Goal: Transaction & Acquisition: Purchase product/service

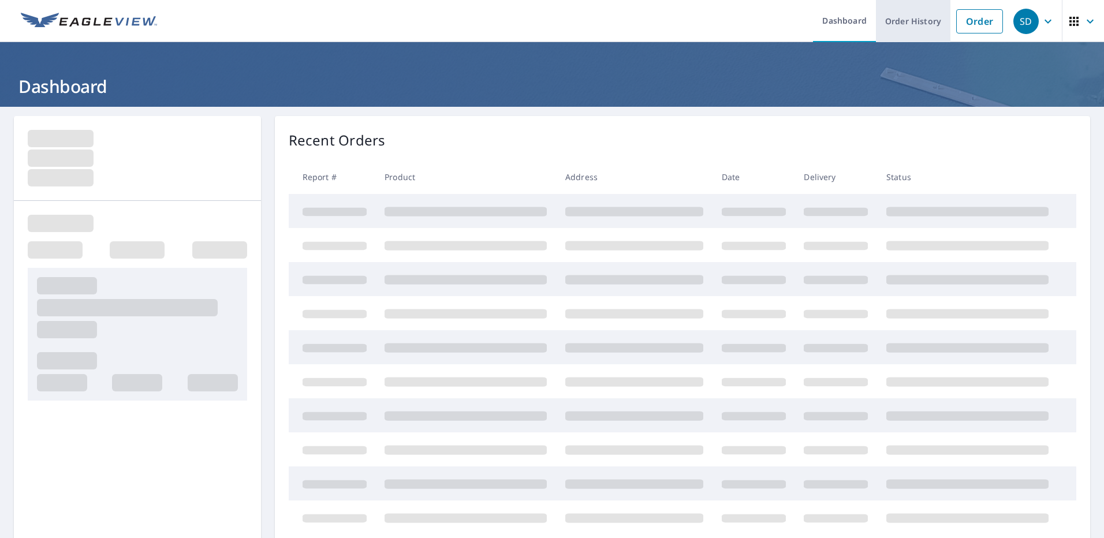
drag, startPoint x: 962, startPoint y: 22, endPoint x: 896, endPoint y: 36, distance: 67.4
click at [962, 22] on link "Order" at bounding box center [979, 21] width 47 height 24
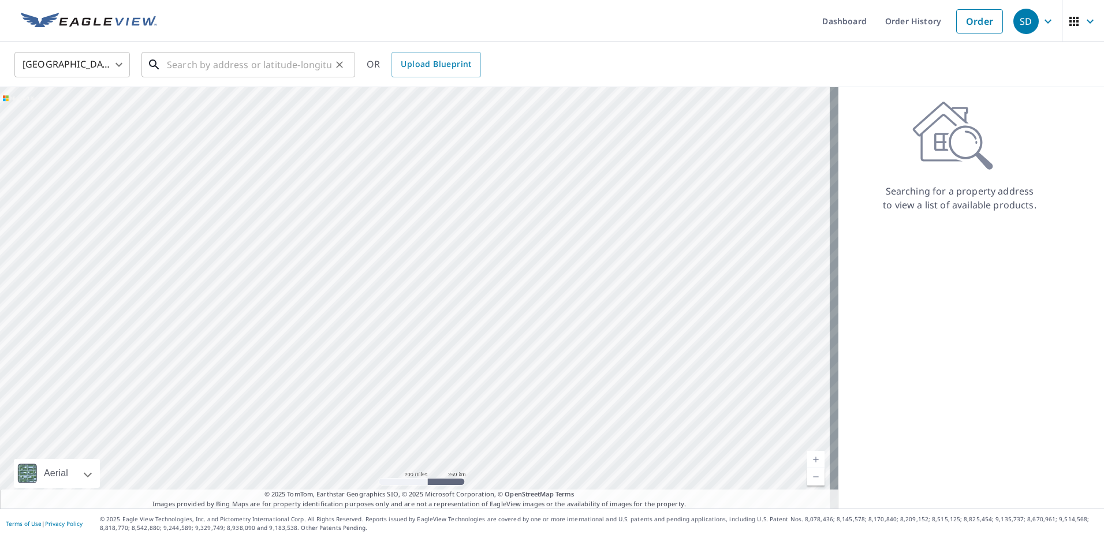
click at [194, 66] on input "text" at bounding box center [249, 65] width 165 height 32
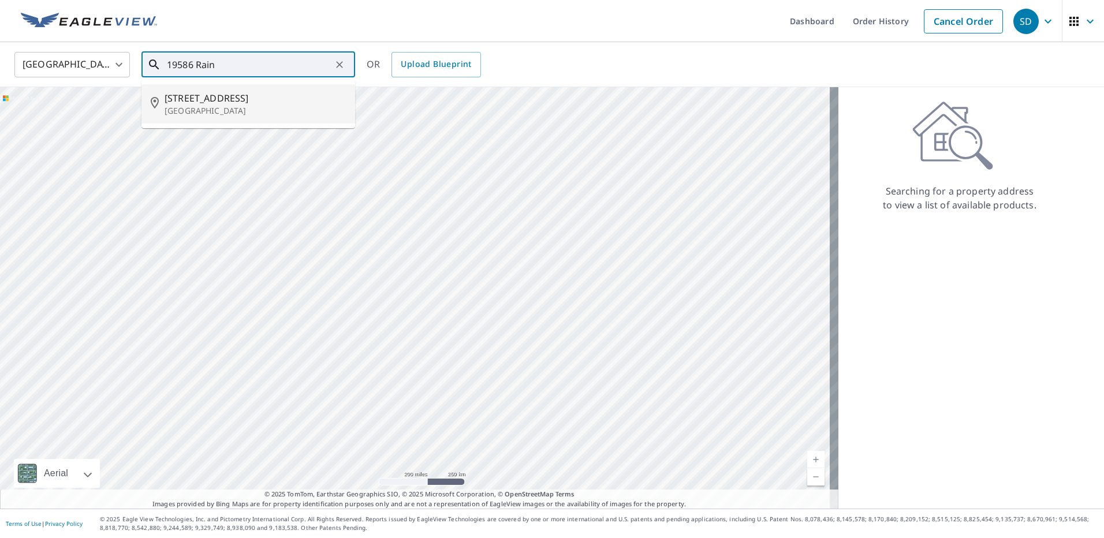
click at [237, 102] on span "[STREET_ADDRESS]" at bounding box center [255, 98] width 181 height 14
type input "[STREET_ADDRESS]"
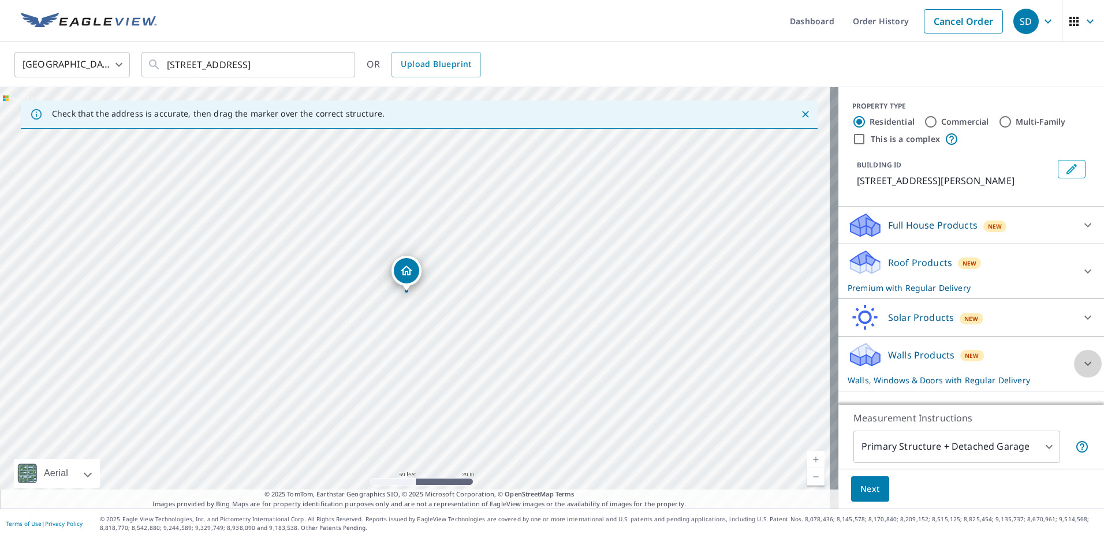
click at [1074, 370] on div at bounding box center [1088, 364] width 28 height 28
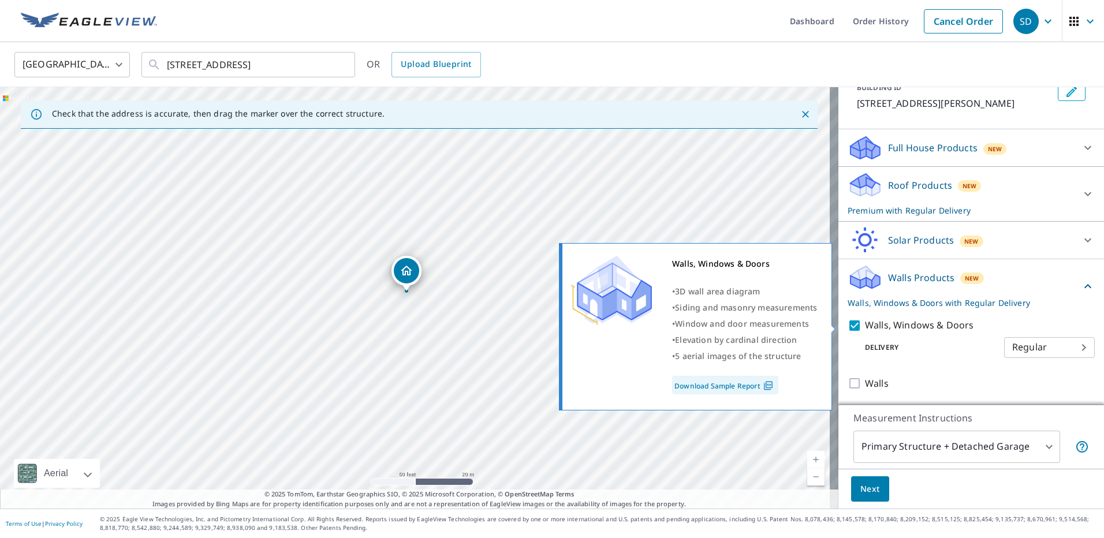
click at [848, 326] on input "Walls, Windows & Doors" at bounding box center [856, 326] width 17 height 14
checkbox input "false"
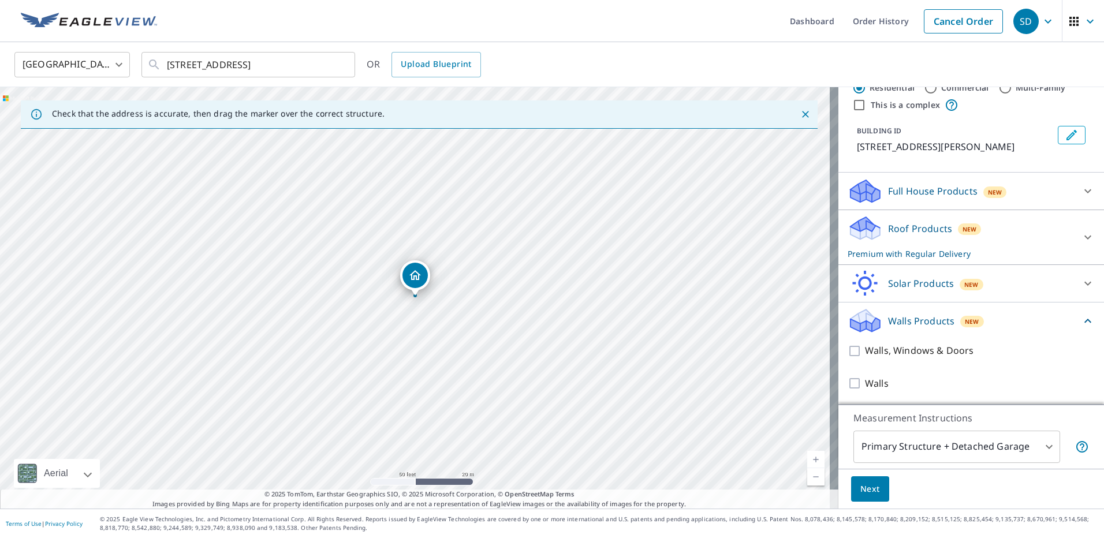
scroll to position [48, 0]
click at [1033, 442] on body "SD SD Dashboard Order History Cancel Order SD [GEOGRAPHIC_DATA] [GEOGRAPHIC_DAT…" at bounding box center [552, 269] width 1104 height 538
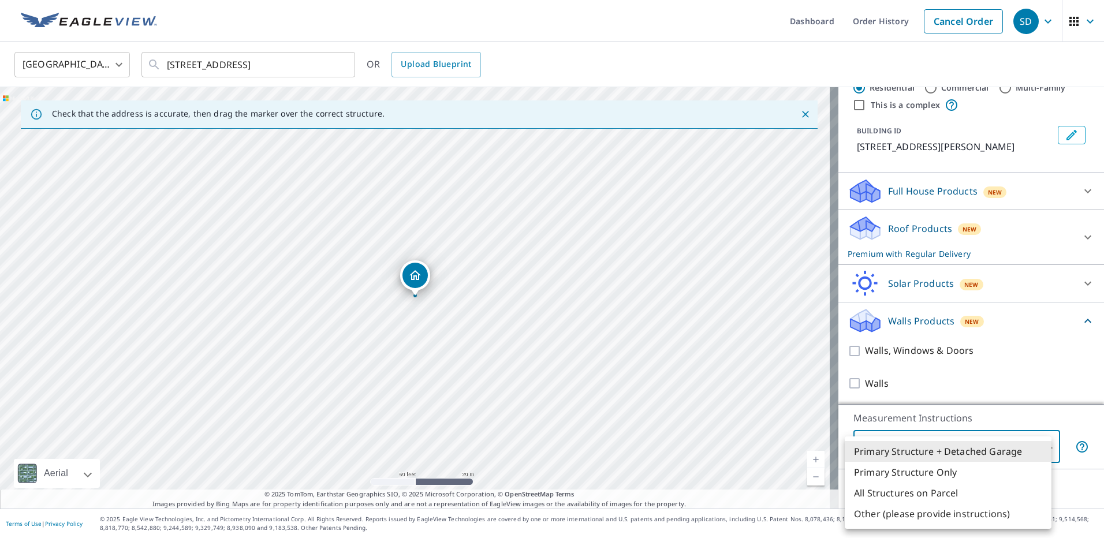
click at [964, 472] on li "Primary Structure Only" at bounding box center [948, 472] width 207 height 21
type input "2"
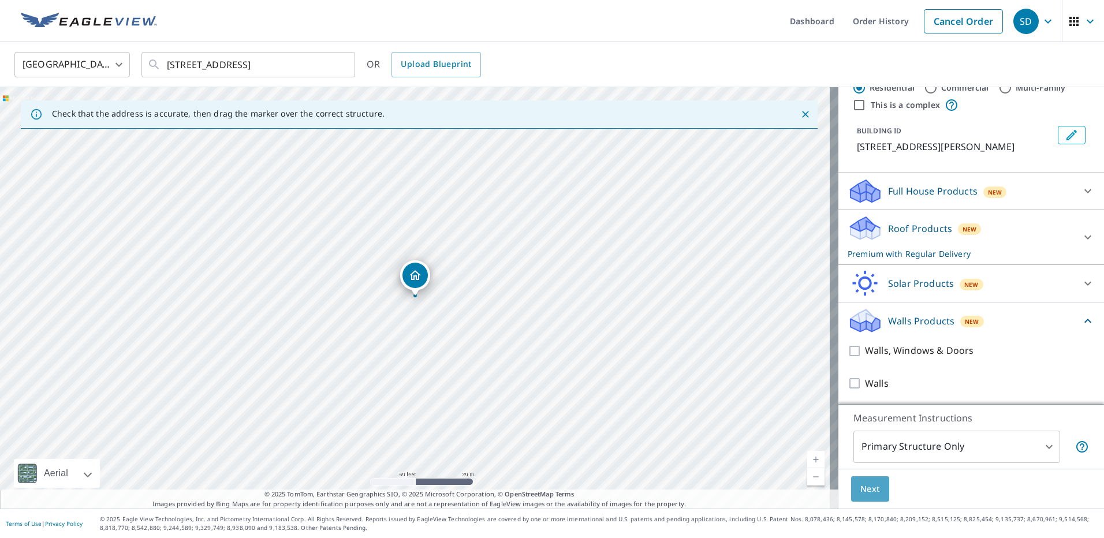
click at [867, 494] on span "Next" at bounding box center [870, 489] width 20 height 14
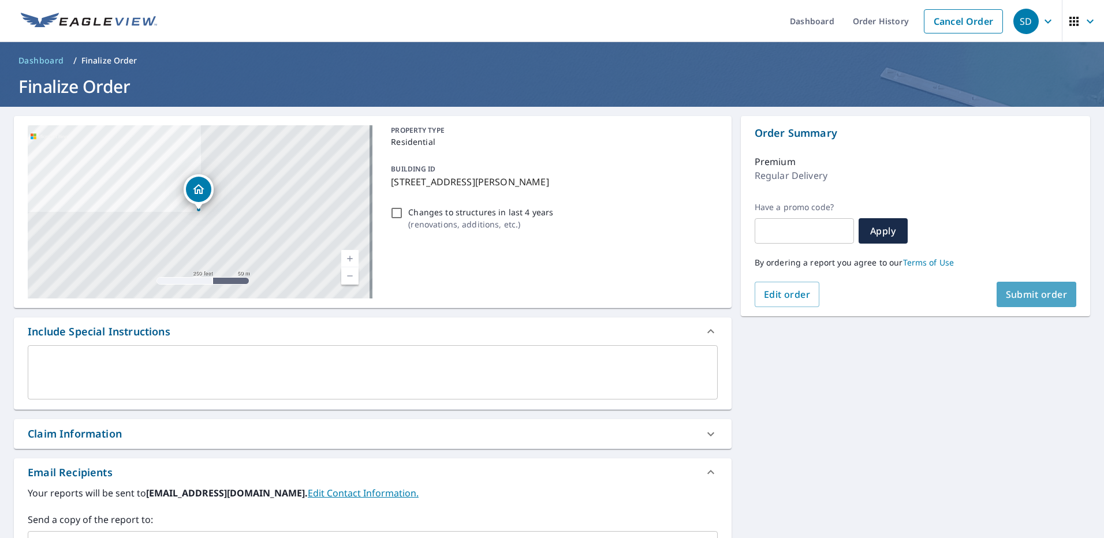
click at [1037, 292] on span "Submit order" at bounding box center [1037, 294] width 62 height 13
